Goal: Transaction & Acquisition: Purchase product/service

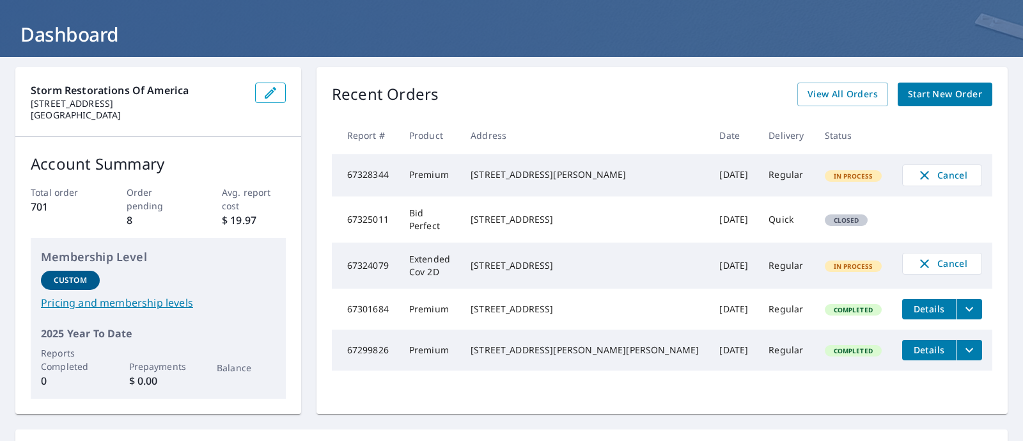
scroll to position [80, 0]
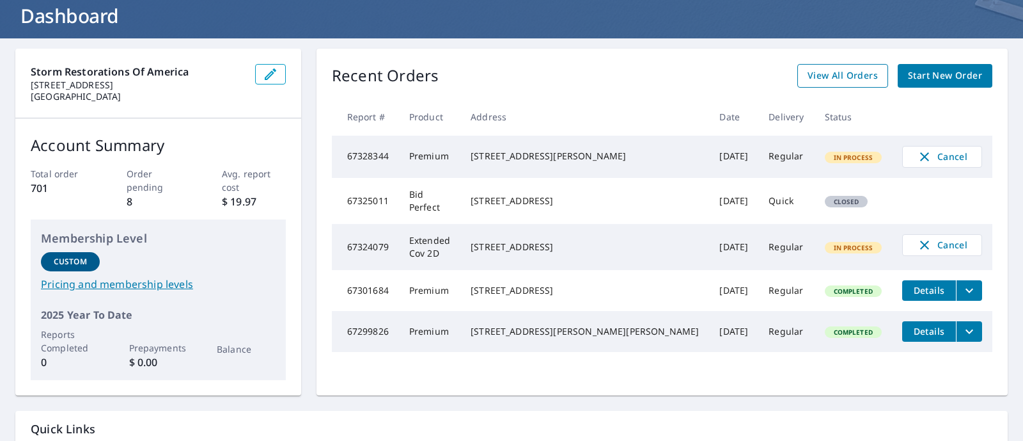
click at [831, 77] on span "View All Orders" at bounding box center [843, 76] width 70 height 16
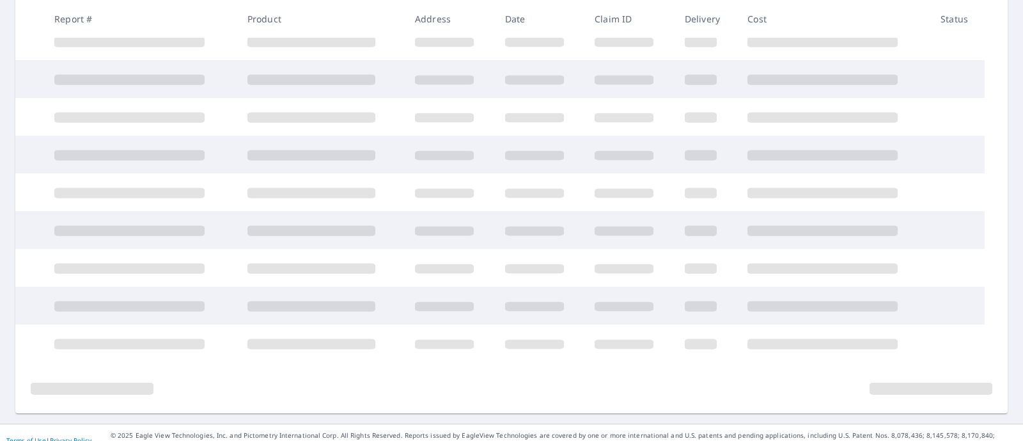
scroll to position [299, 0]
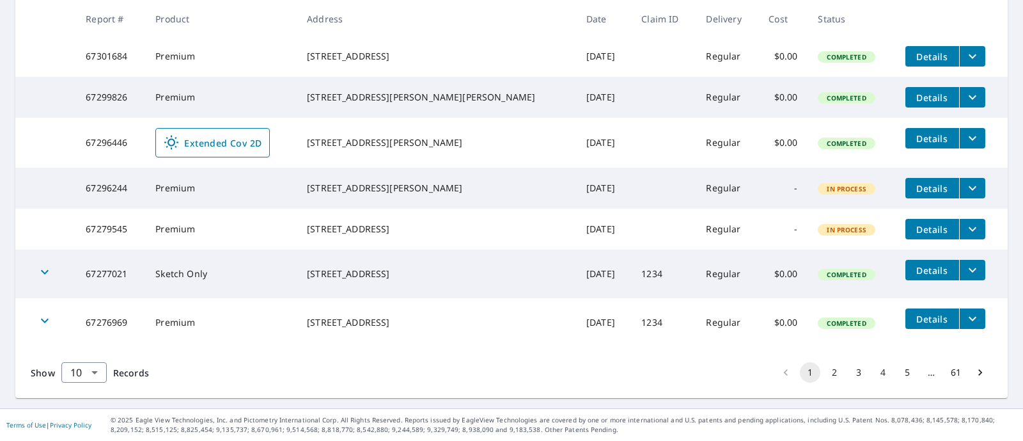
scroll to position [405, 0]
click at [830, 371] on button "2" at bounding box center [834, 372] width 20 height 20
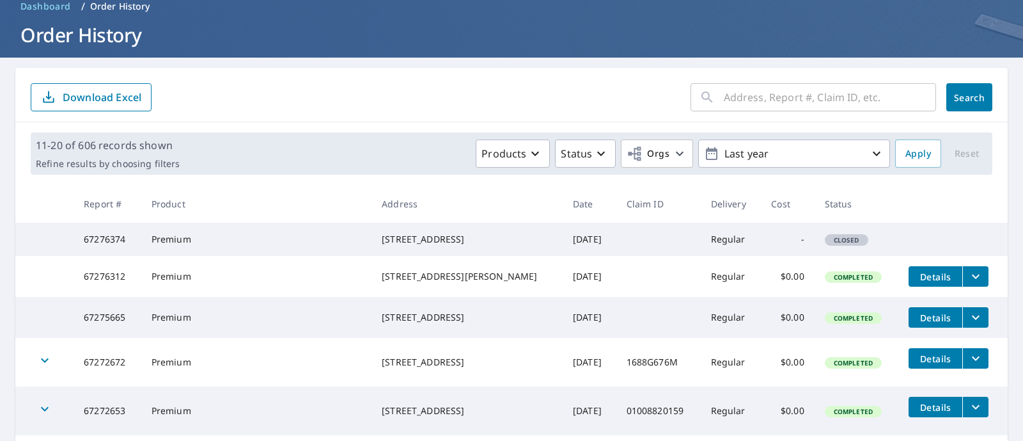
scroll to position [80, 0]
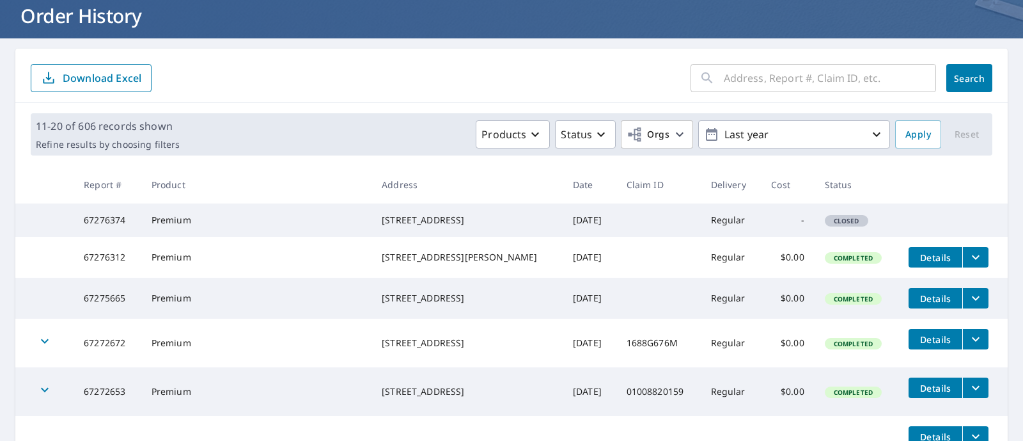
click at [584, 91] on div "​ Search Download Excel" at bounding box center [511, 76] width 992 height 54
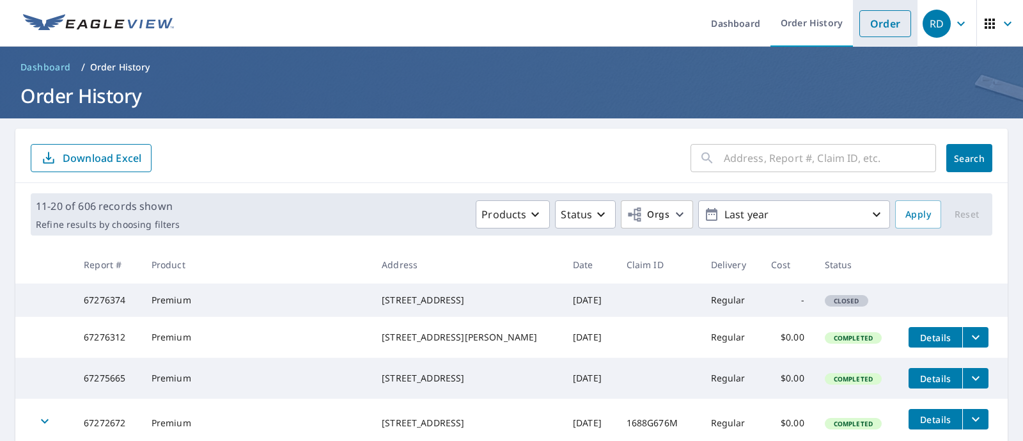
click at [883, 20] on link "Order" at bounding box center [885, 23] width 52 height 27
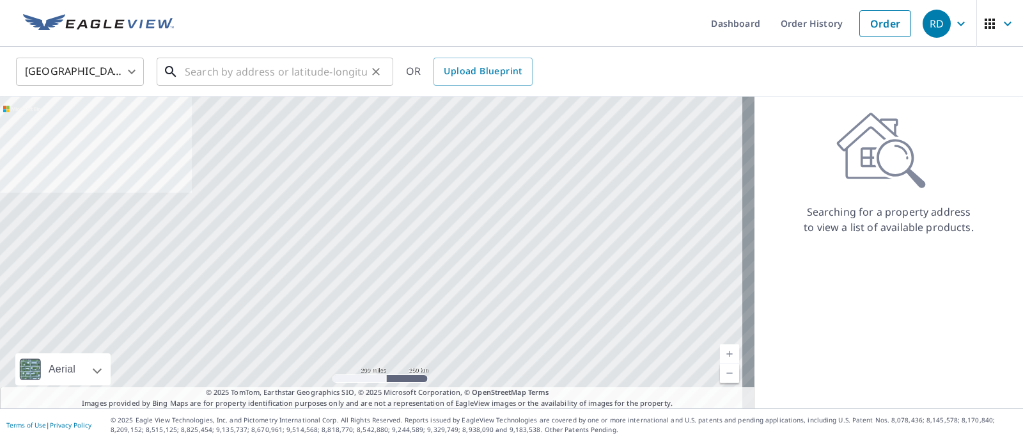
click at [315, 64] on input "text" at bounding box center [276, 72] width 182 height 36
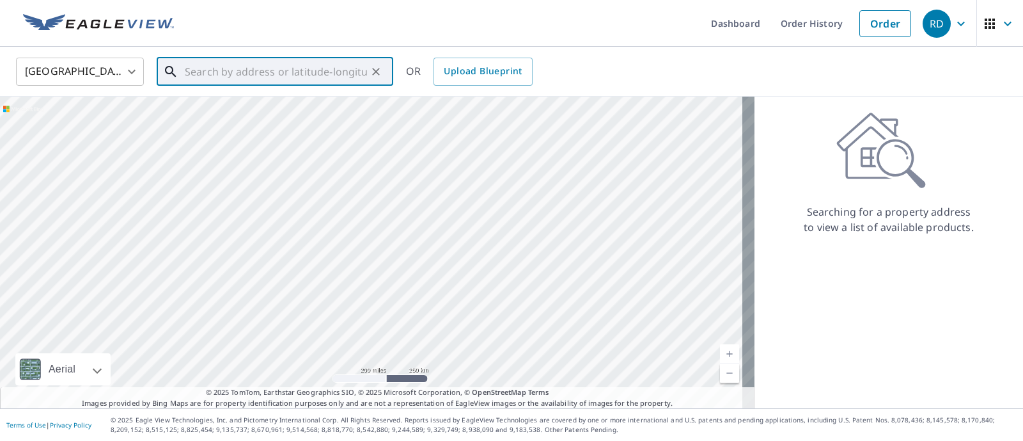
paste input "[GEOGRAPHIC_DATA]"
click at [356, 63] on input "[GEOGRAPHIC_DATA]" at bounding box center [276, 72] width 182 height 36
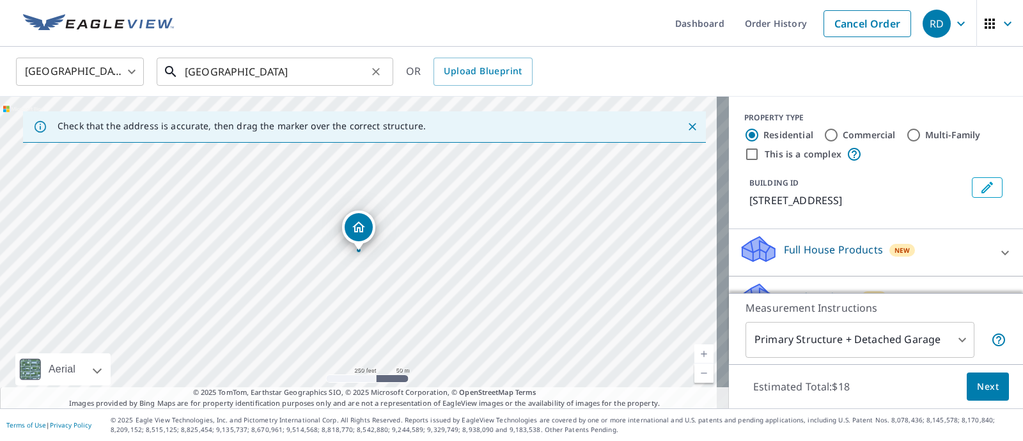
click at [319, 74] on input "[GEOGRAPHIC_DATA]" at bounding box center [276, 72] width 182 height 36
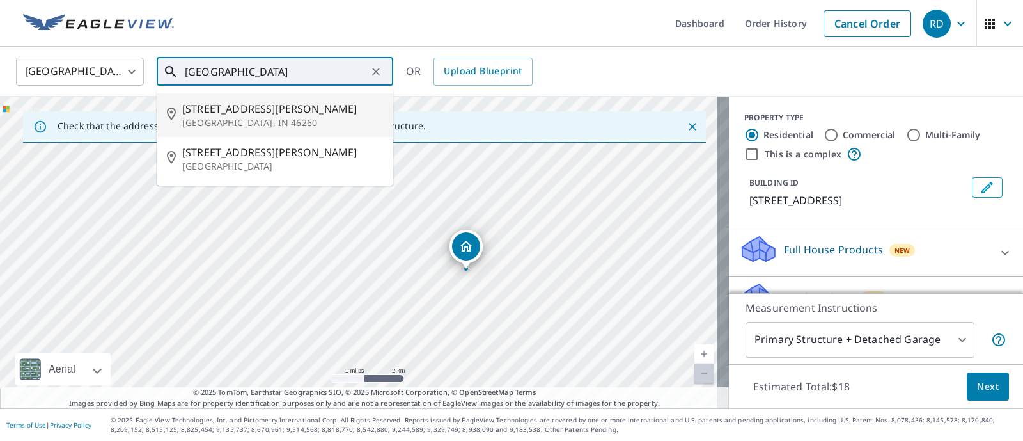
click at [304, 72] on input "[GEOGRAPHIC_DATA]" at bounding box center [276, 72] width 182 height 36
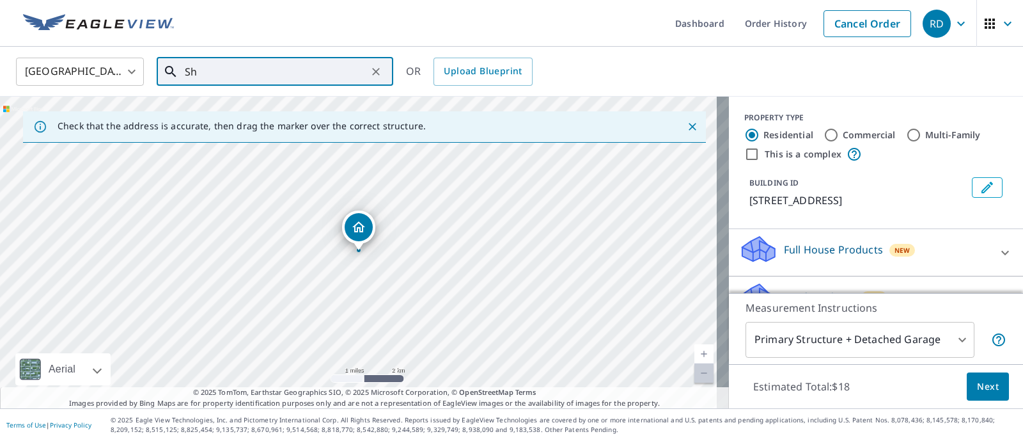
type input "S"
paste input "[GEOGRAPHIC_DATA]"
type input "[GEOGRAPHIC_DATA]"
